Goal: Information Seeking & Learning: Learn about a topic

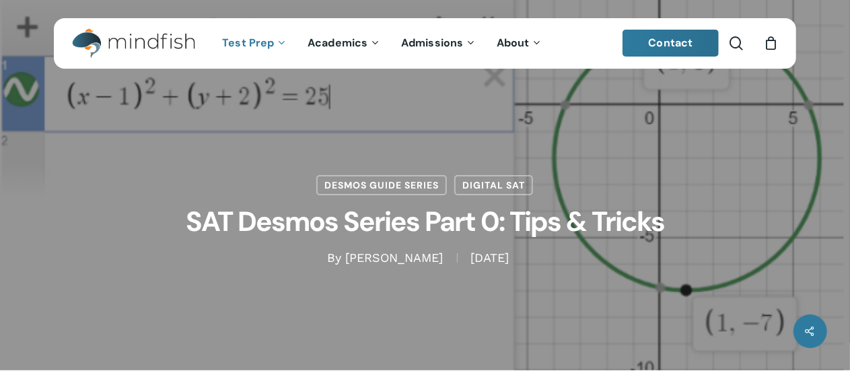
click at [248, 42] on span "Test Prep" at bounding box center [248, 43] width 52 height 14
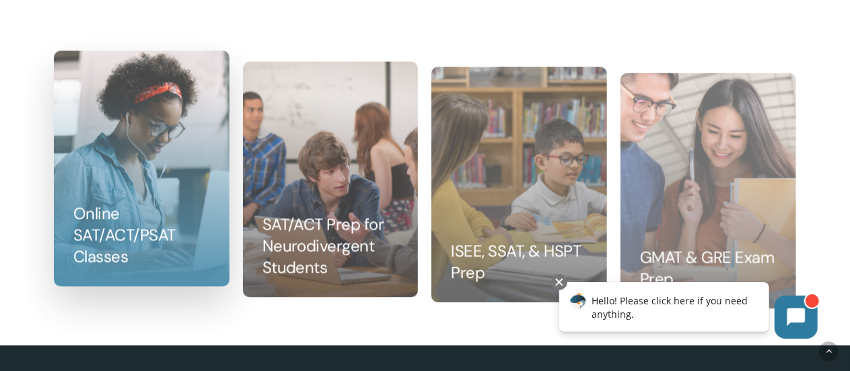
scroll to position [1293, 0]
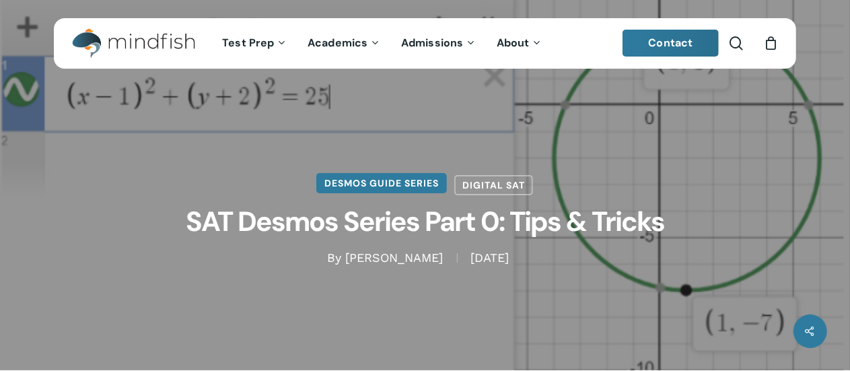
click at [372, 182] on link "Desmos Guide Series" at bounding box center [381, 183] width 131 height 20
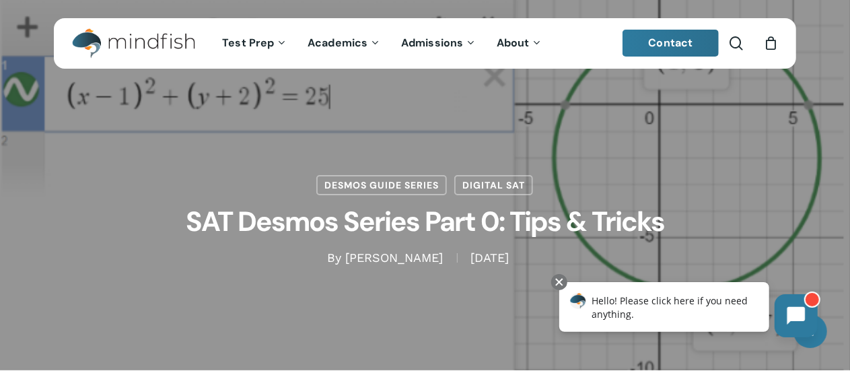
click at [796, 315] on icon at bounding box center [796, 315] width 18 height 18
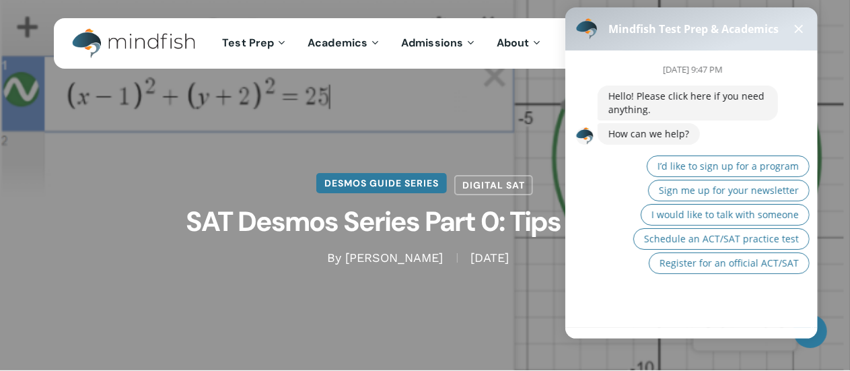
click at [415, 185] on link "Desmos Guide Series" at bounding box center [381, 183] width 131 height 20
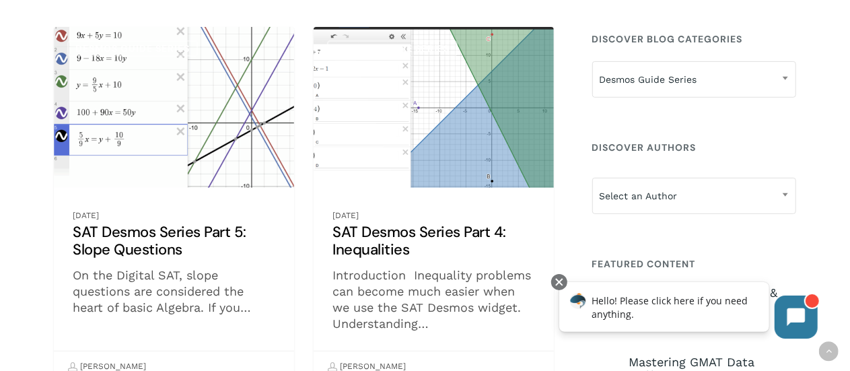
scroll to position [242, 0]
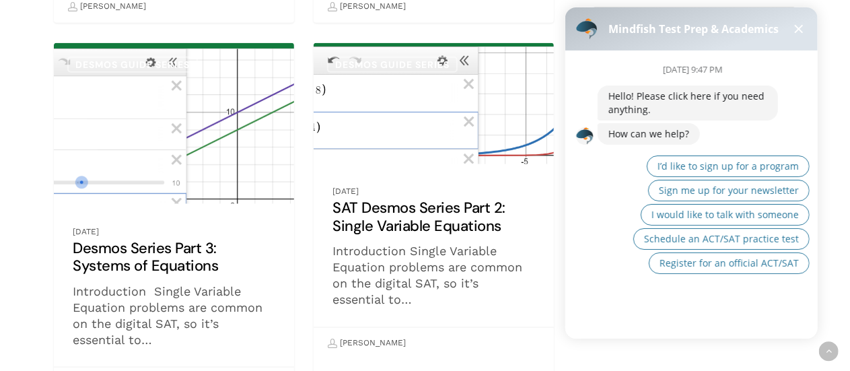
scroll to position [673, 0]
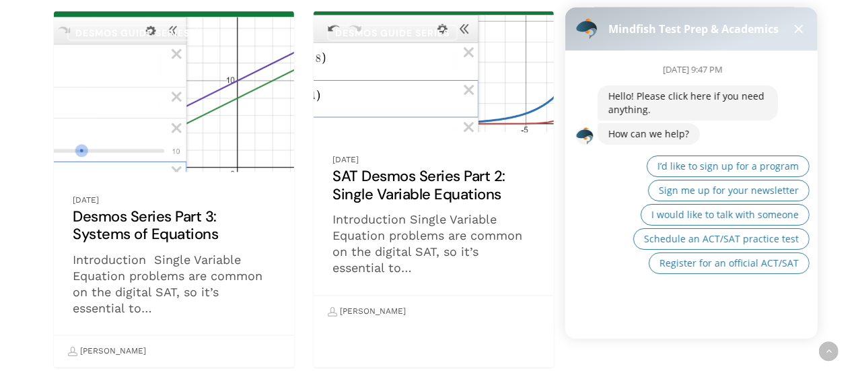
click at [796, 24] on button at bounding box center [798, 29] width 16 height 16
